Goal: Find specific page/section: Find specific page/section

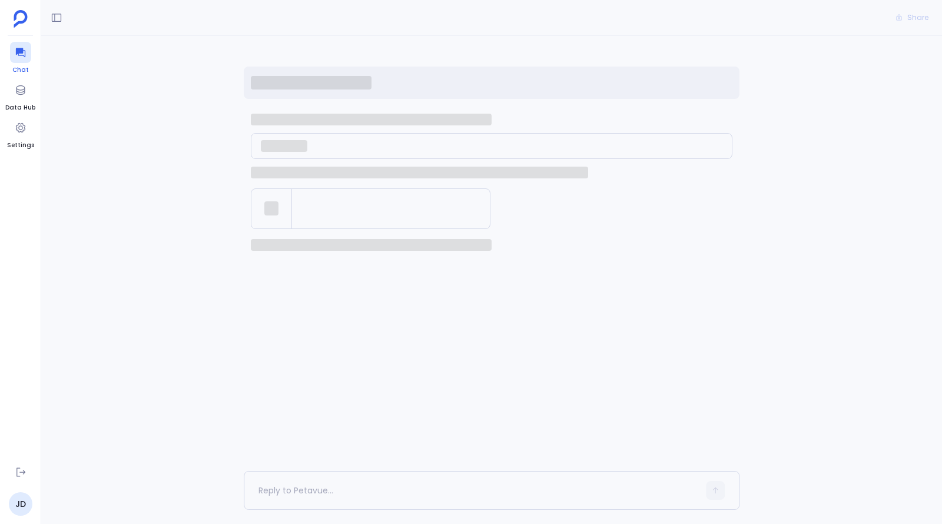
click at [21, 60] on div at bounding box center [20, 52] width 21 height 21
